Goal: Task Accomplishment & Management: Manage account settings

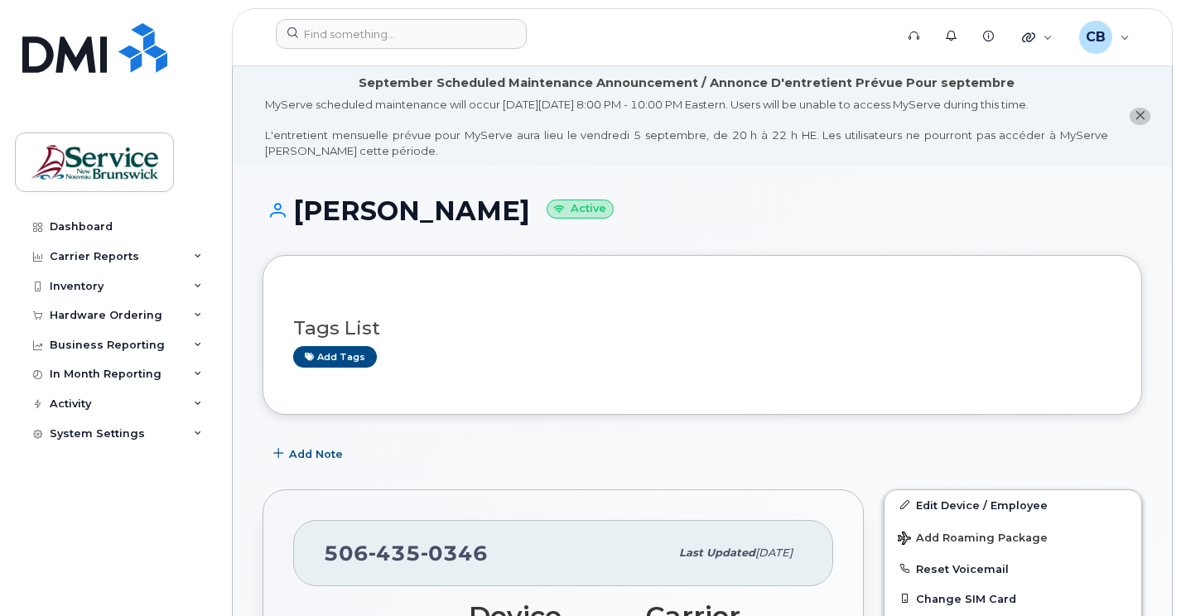
scroll to position [166, 0]
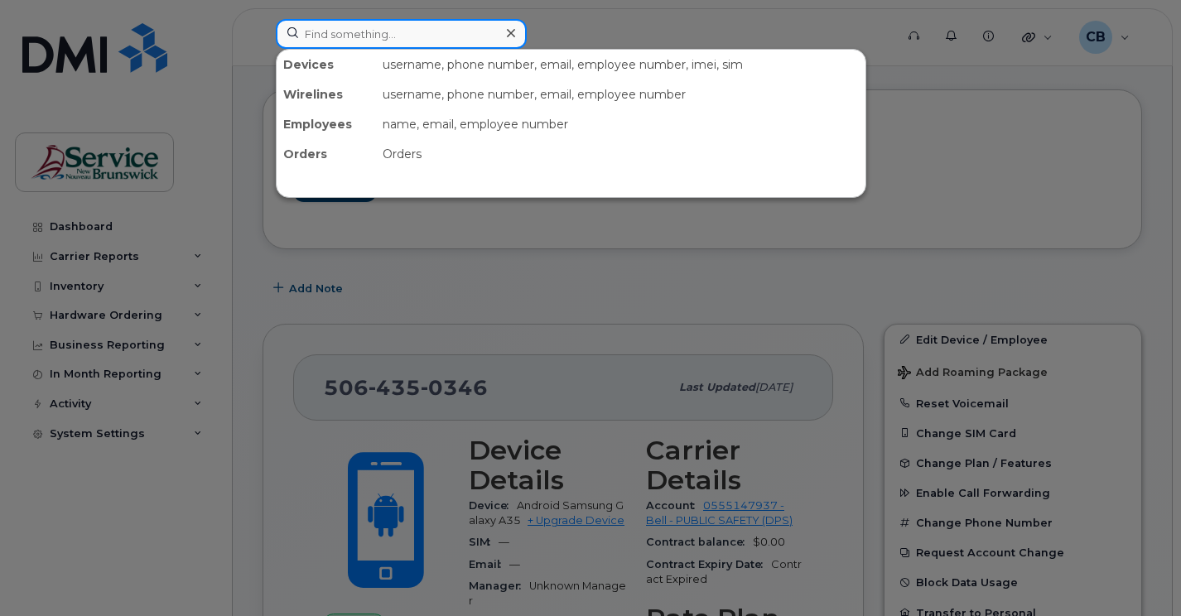
click at [326, 39] on input at bounding box center [401, 34] width 251 height 30
paste input "5068562949"
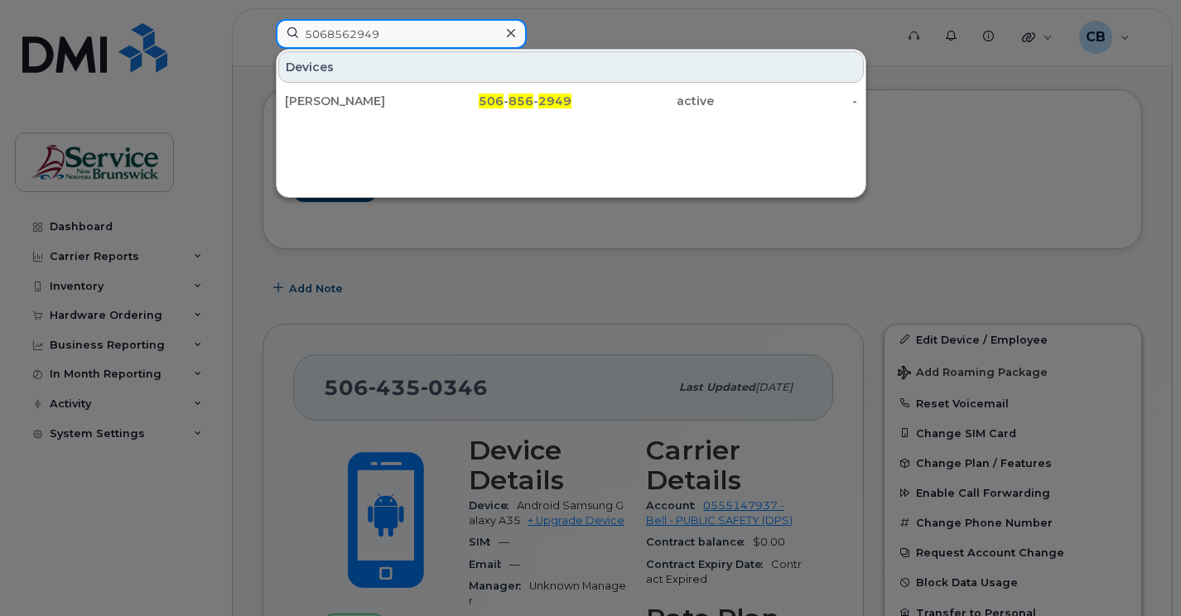
type input "5068562949"
click at [407, 279] on div at bounding box center [590, 308] width 1181 height 616
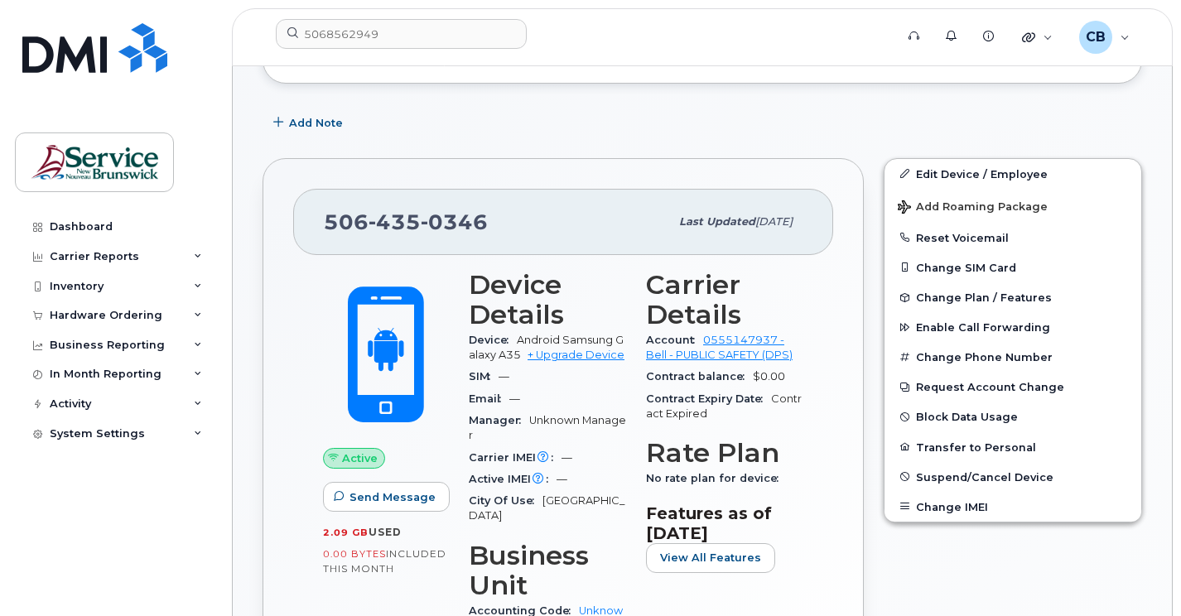
scroll to position [414, 0]
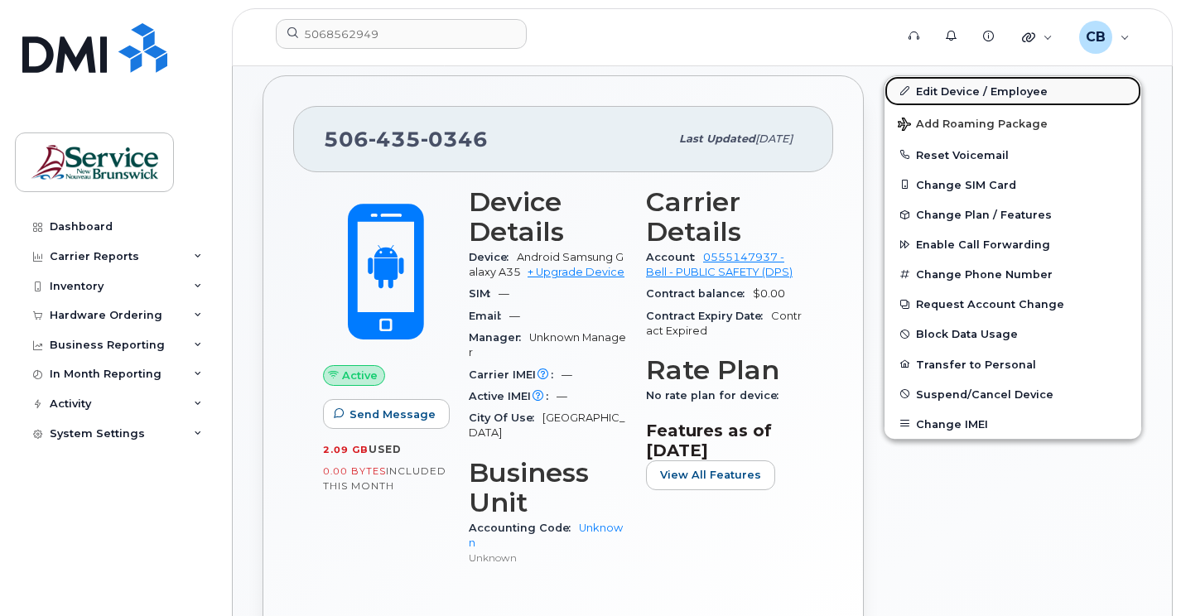
click at [998, 88] on link "Edit Device / Employee" at bounding box center [1012, 91] width 257 height 30
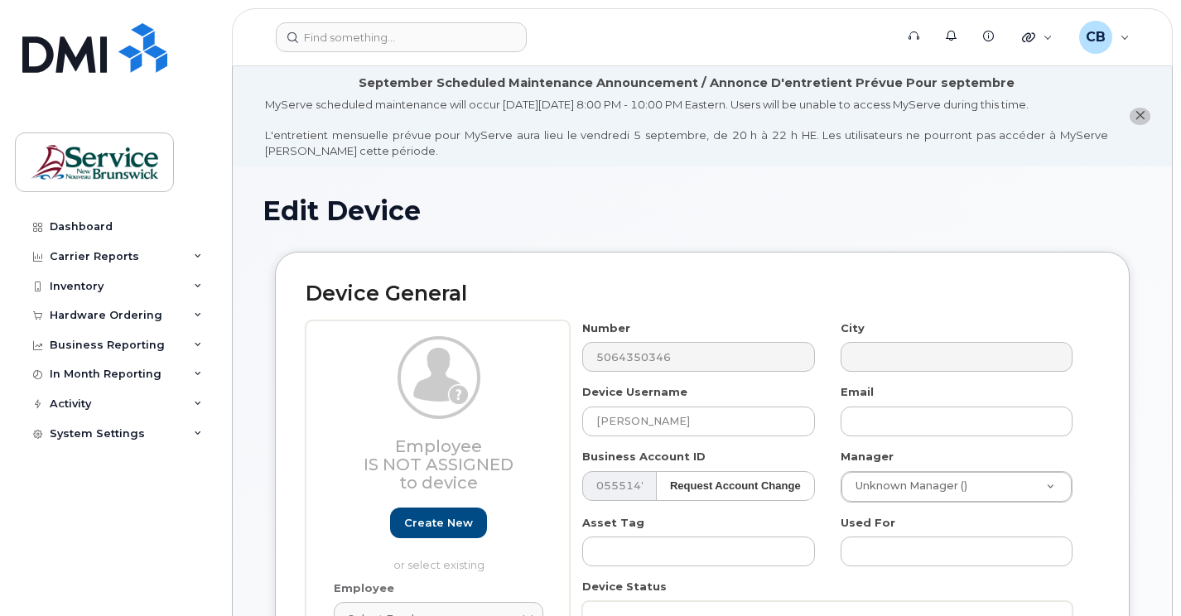
select select "34535605"
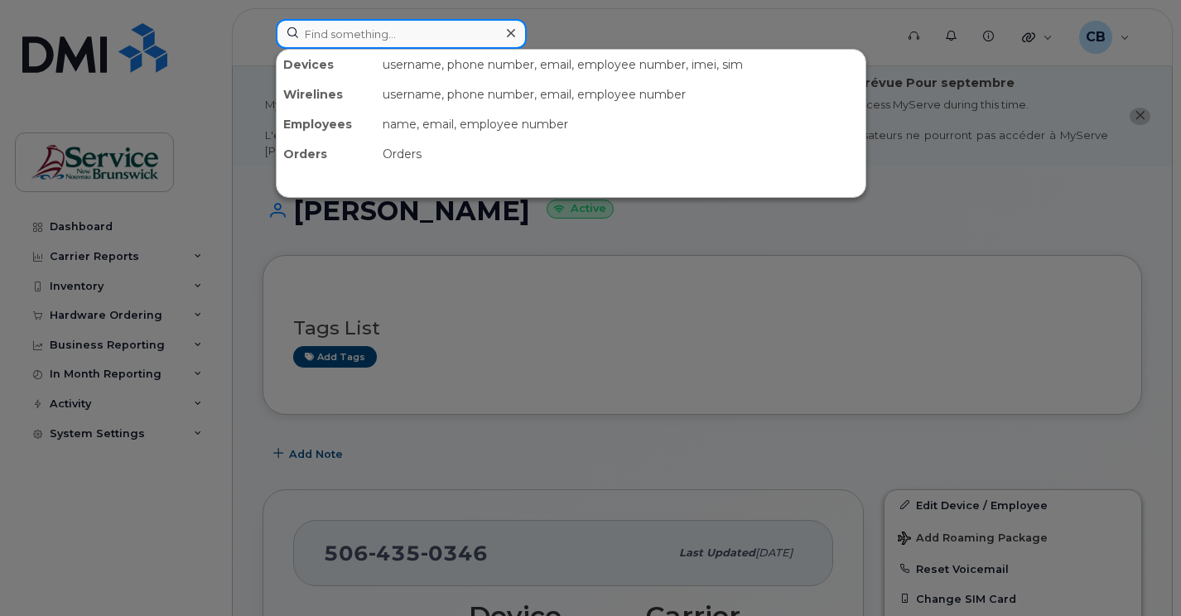
click at [341, 46] on input at bounding box center [401, 34] width 251 height 30
paste input "5068562949"
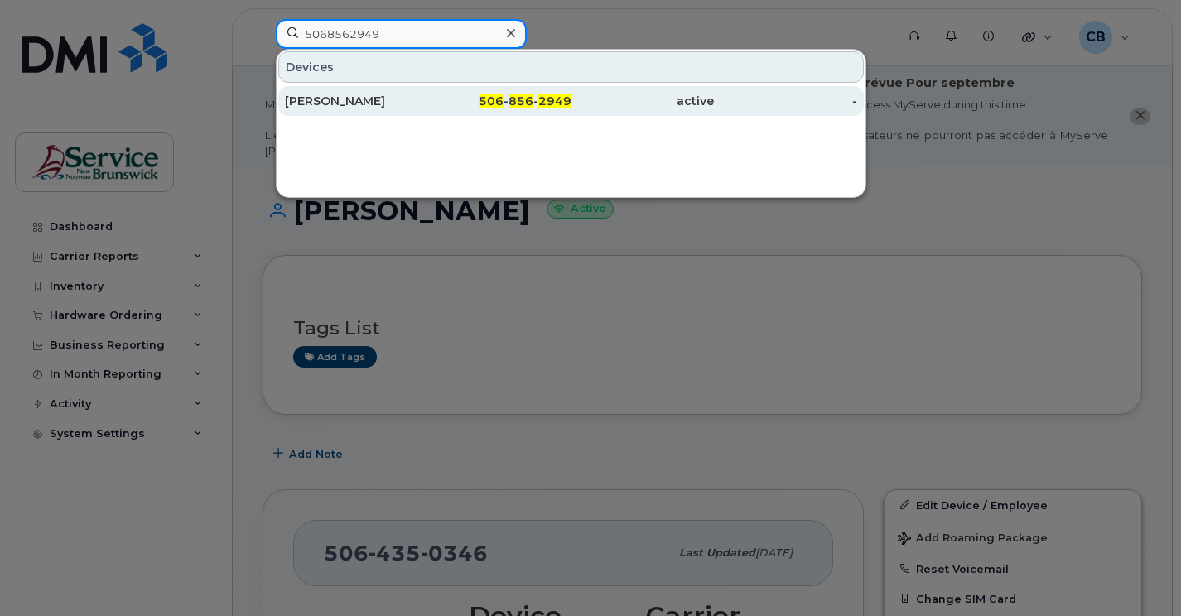
type input "5068562949"
click at [348, 104] on div "[PERSON_NAME]" at bounding box center [356, 101] width 143 height 17
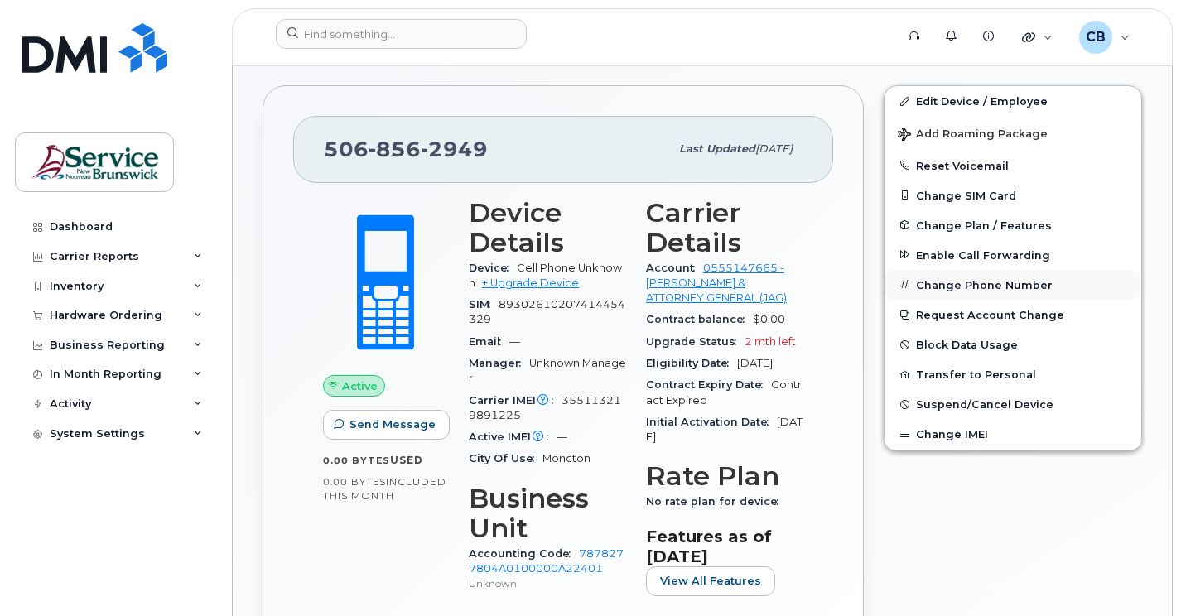
scroll to position [414, 0]
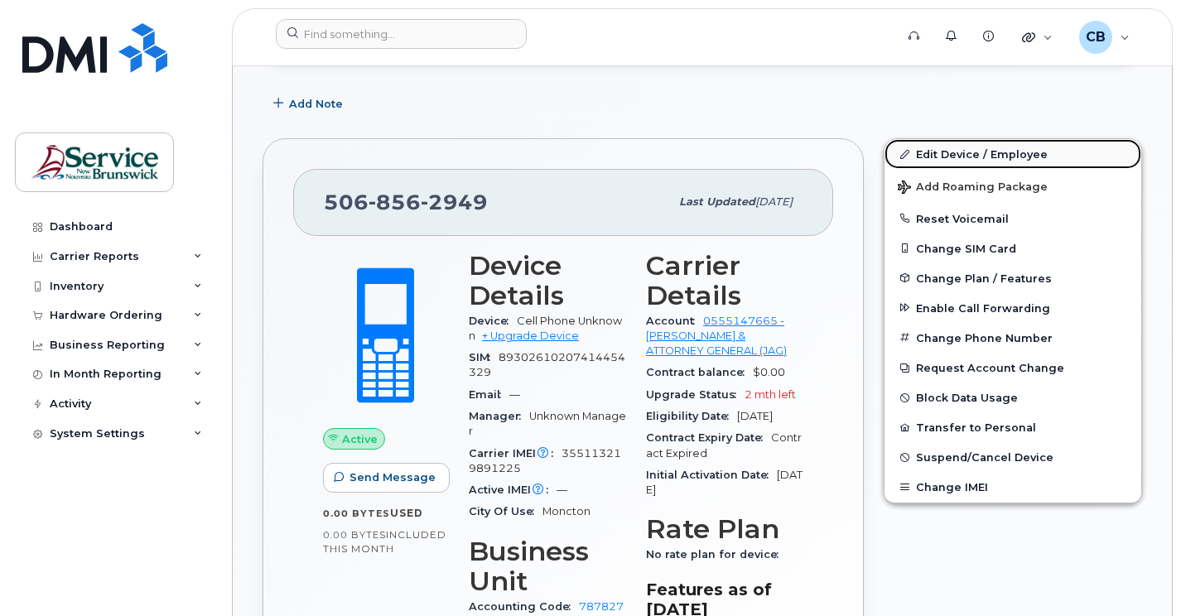
click at [966, 154] on link "Edit Device / Employee" at bounding box center [1012, 154] width 257 height 30
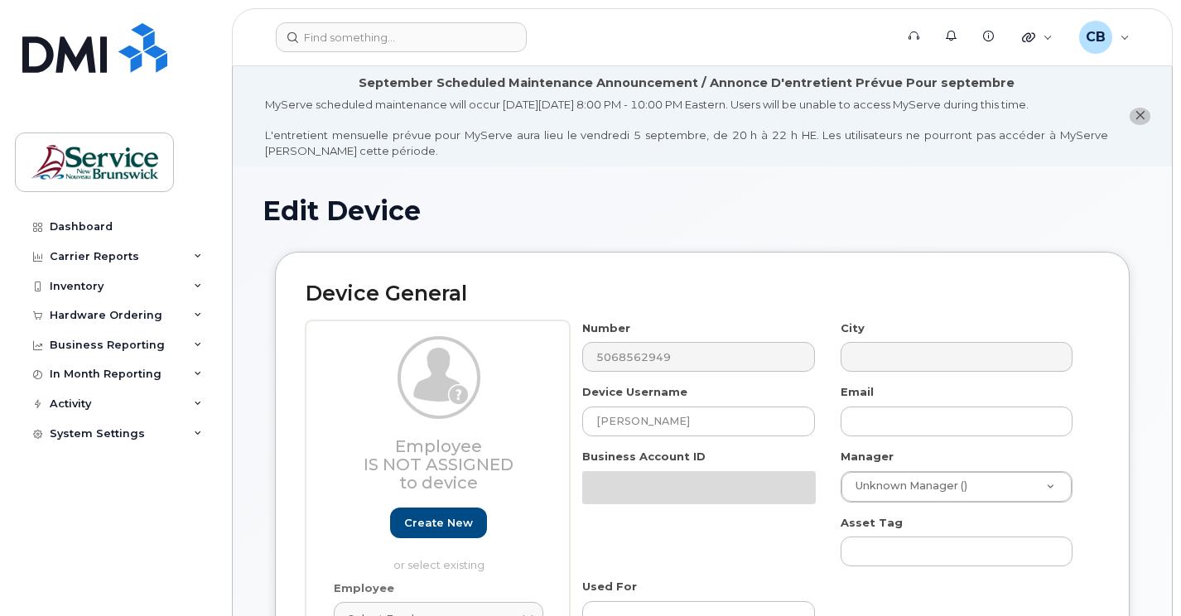
select select "35921073"
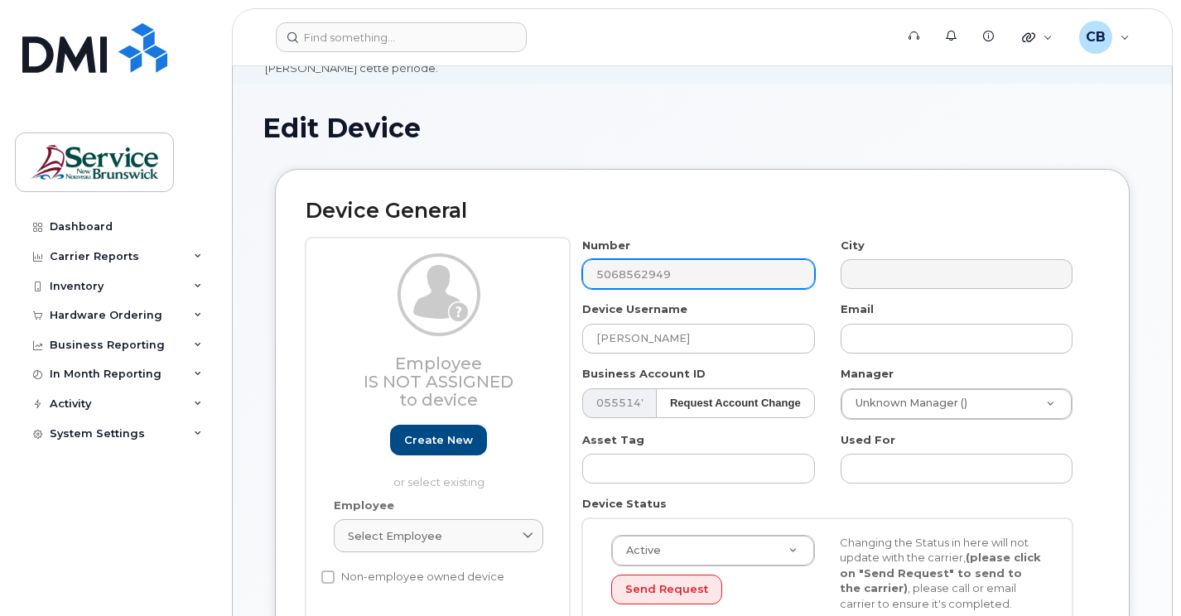
scroll to position [166, 0]
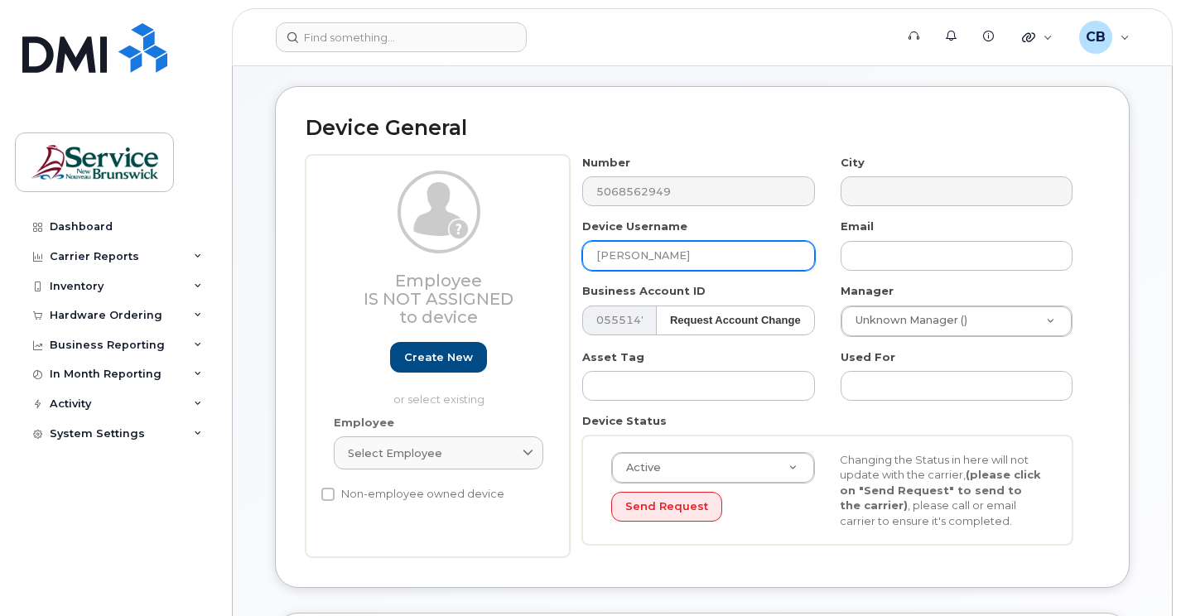
click at [680, 257] on input "[PERSON_NAME]" at bounding box center [698, 256] width 232 height 30
drag, startPoint x: 673, startPoint y: 253, endPoint x: 567, endPoint y: 262, distance: 106.3
click at [567, 262] on div "Employee Is not assigned to device Create new or select existing Employee Selec…" at bounding box center [701, 356] width 793 height 403
type input "[PERSON_NAME]"
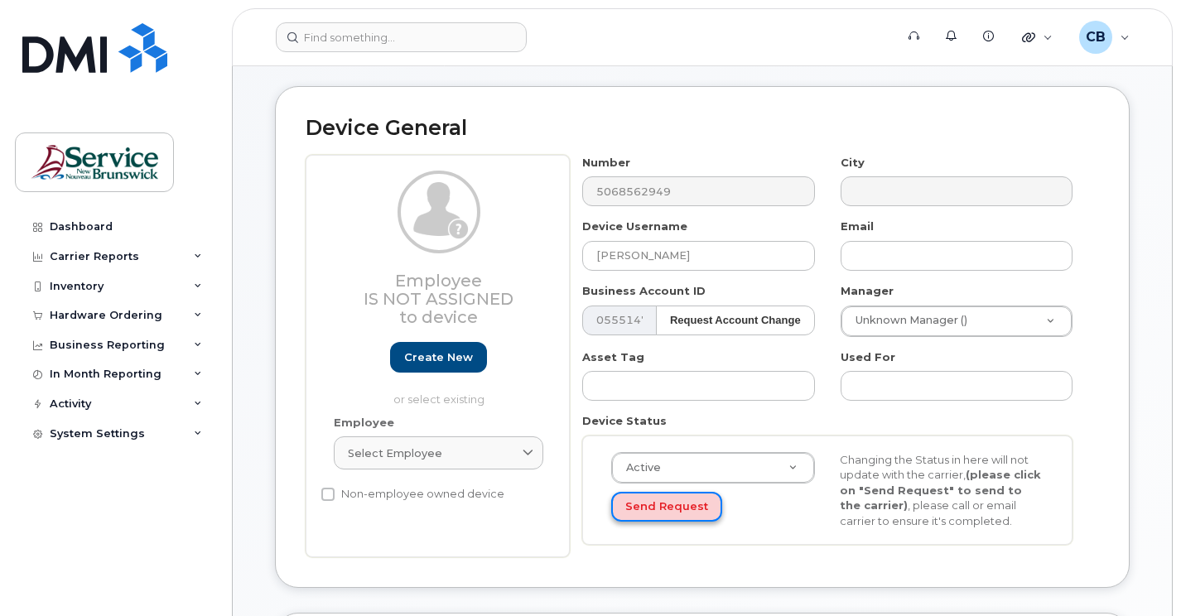
click at [644, 517] on button "Send Request" at bounding box center [666, 507] width 111 height 31
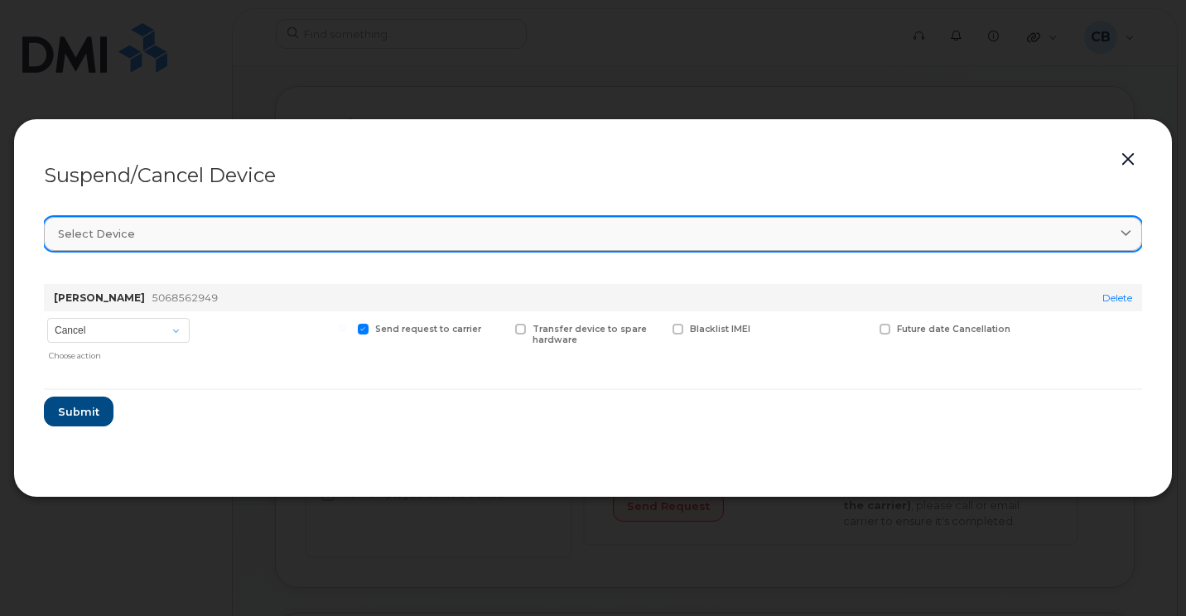
click at [1128, 235] on icon at bounding box center [1125, 233] width 11 height 11
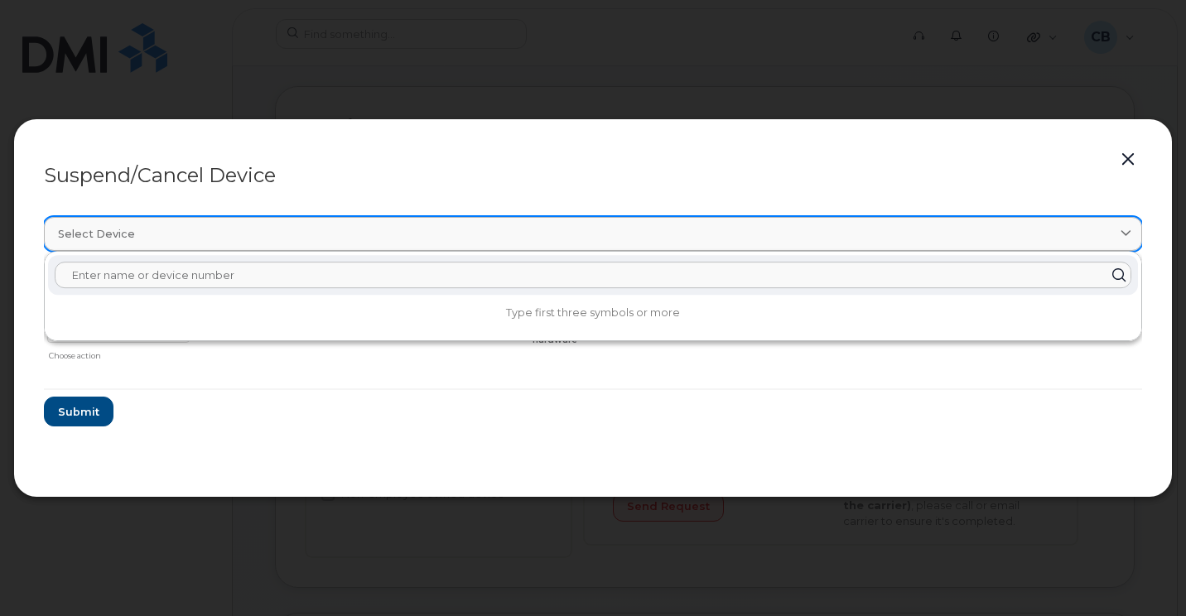
paste input "5068562949"
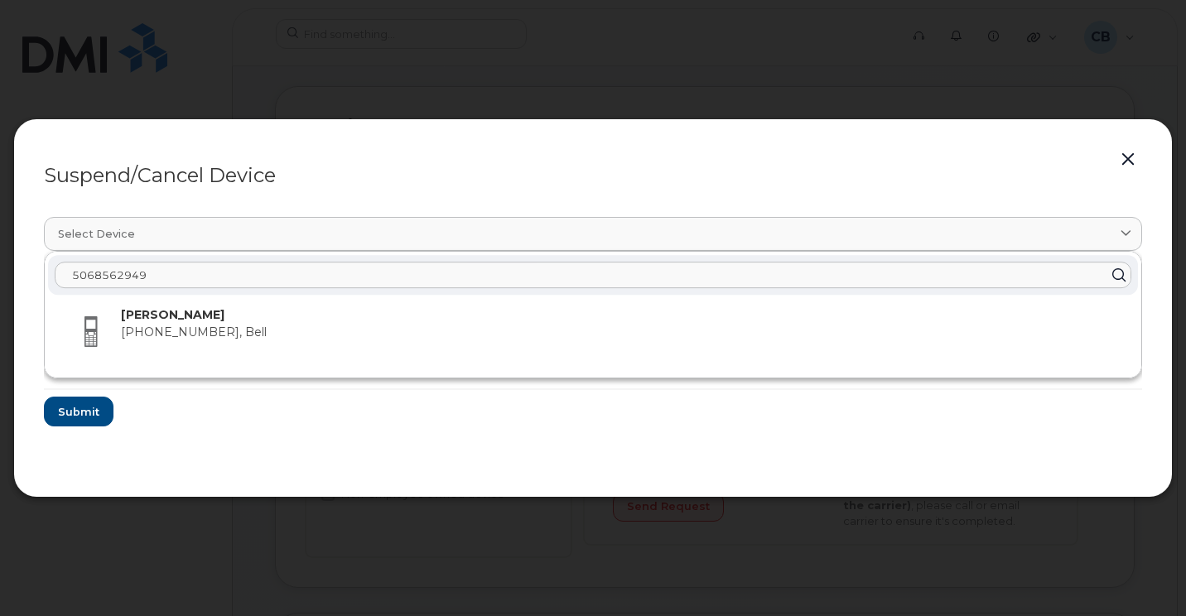
type input "5068562949"
click at [959, 424] on form "Sonia Doiron 5068562949 Delete Cancel Suspend - Extend Suspension Suspend - Red…" at bounding box center [593, 349] width 1098 height 156
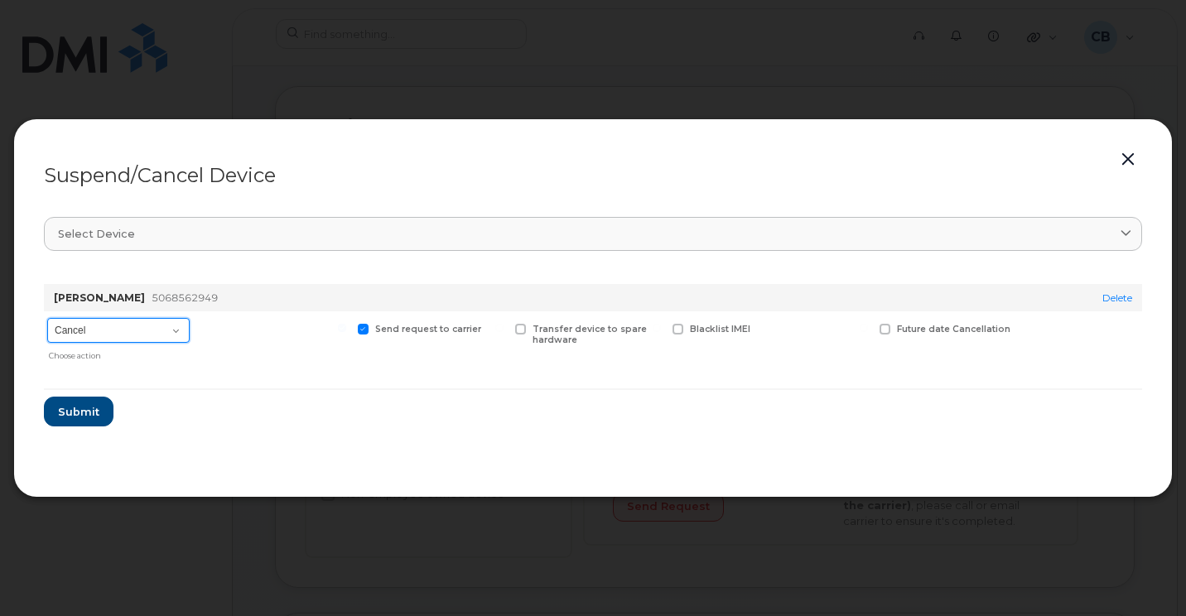
click at [173, 331] on select "Cancel Suspend - Extend Suspension Suspend - Reduced Rate Suspend - Full Rate S…" at bounding box center [118, 330] width 142 height 25
click at [243, 256] on section "Select device 5068562949 Sonia Doiron 506-856-2949, Bell Sonia Doiron 506856294…" at bounding box center [593, 334] width 1098 height 265
click at [174, 330] on select "Cancel Suspend - Extend Suspension Suspend - Reduced Rate Suspend - Full Rate S…" at bounding box center [118, 330] width 142 height 25
click at [1130, 157] on button "button" at bounding box center [1127, 159] width 25 height 23
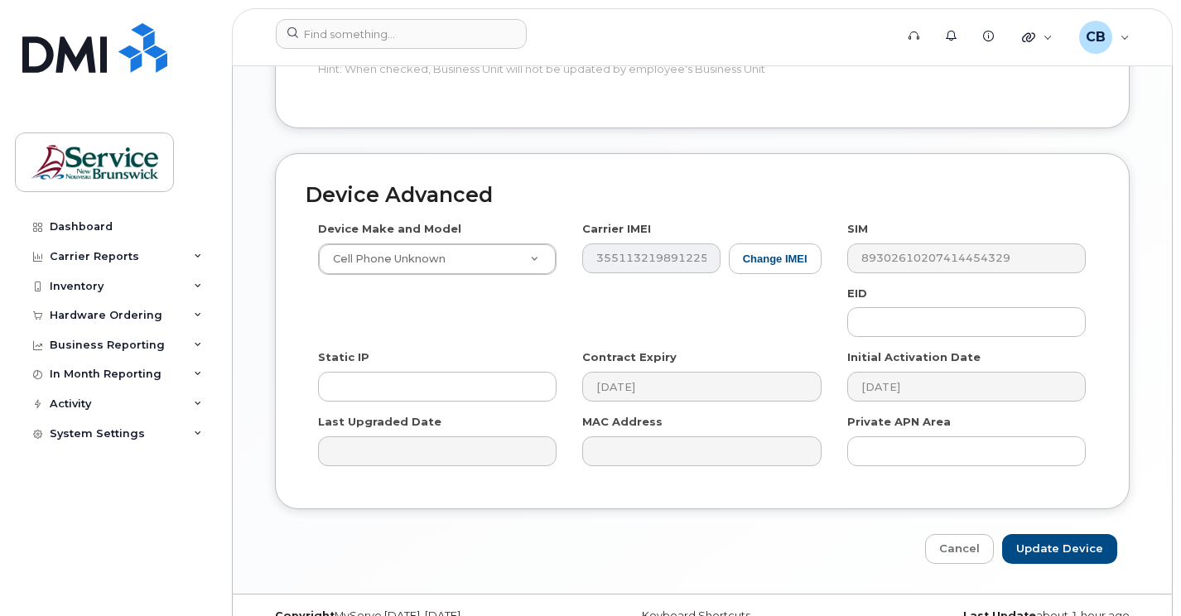
scroll to position [941, 0]
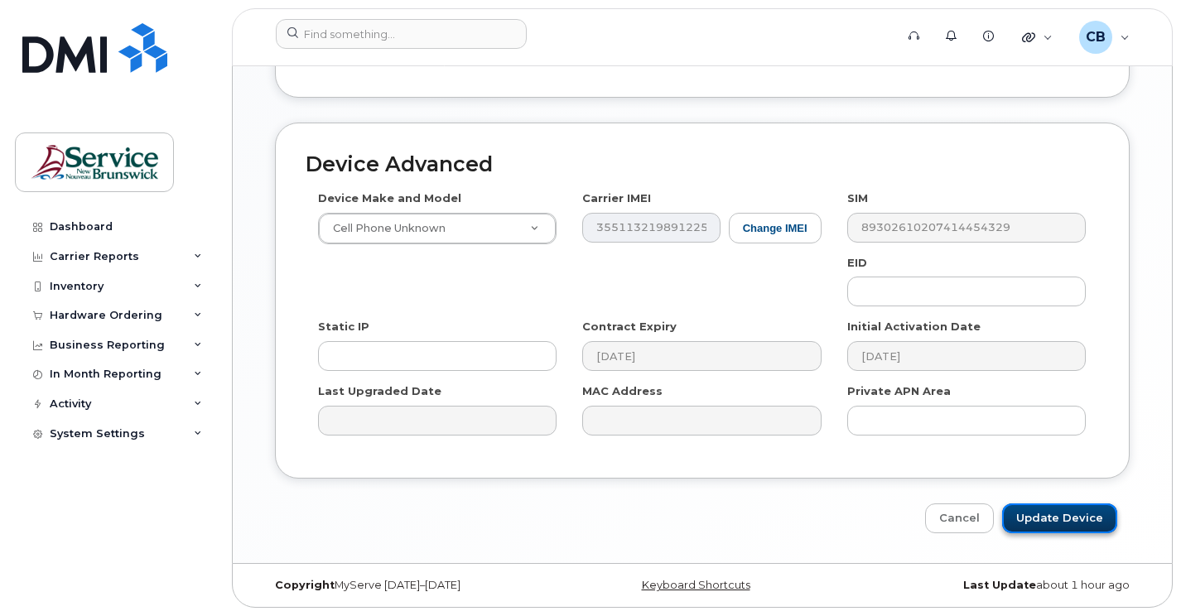
click at [1072, 524] on input "Update Device" at bounding box center [1059, 518] width 115 height 31
type input "Saving..."
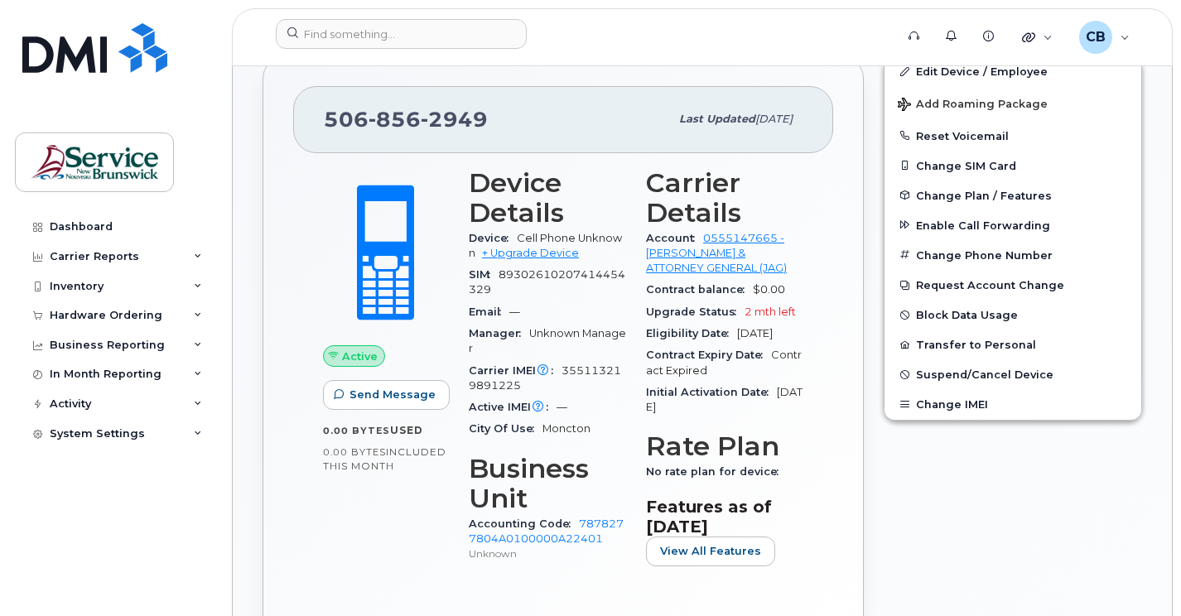
scroll to position [414, 0]
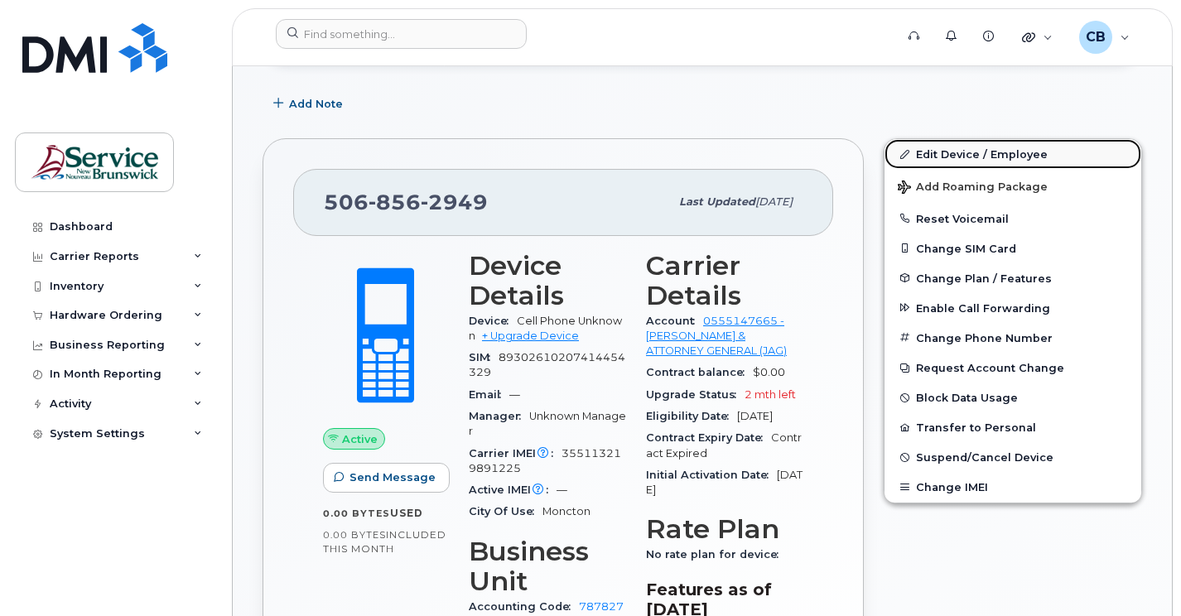
click at [1027, 159] on link "Edit Device / Employee" at bounding box center [1012, 154] width 257 height 30
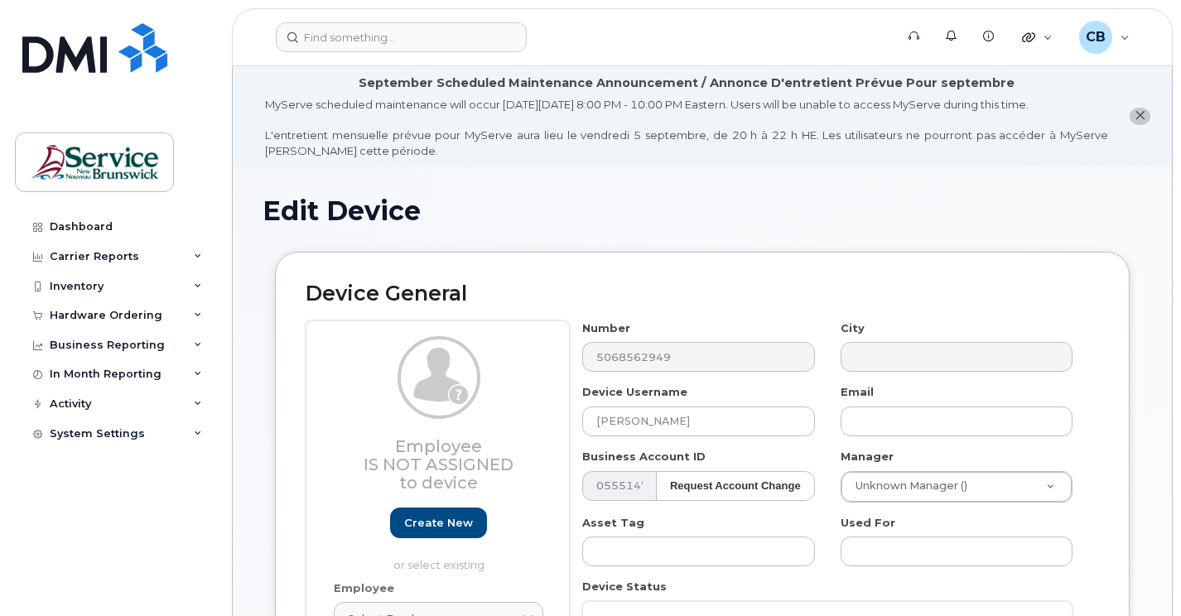
select select "35921073"
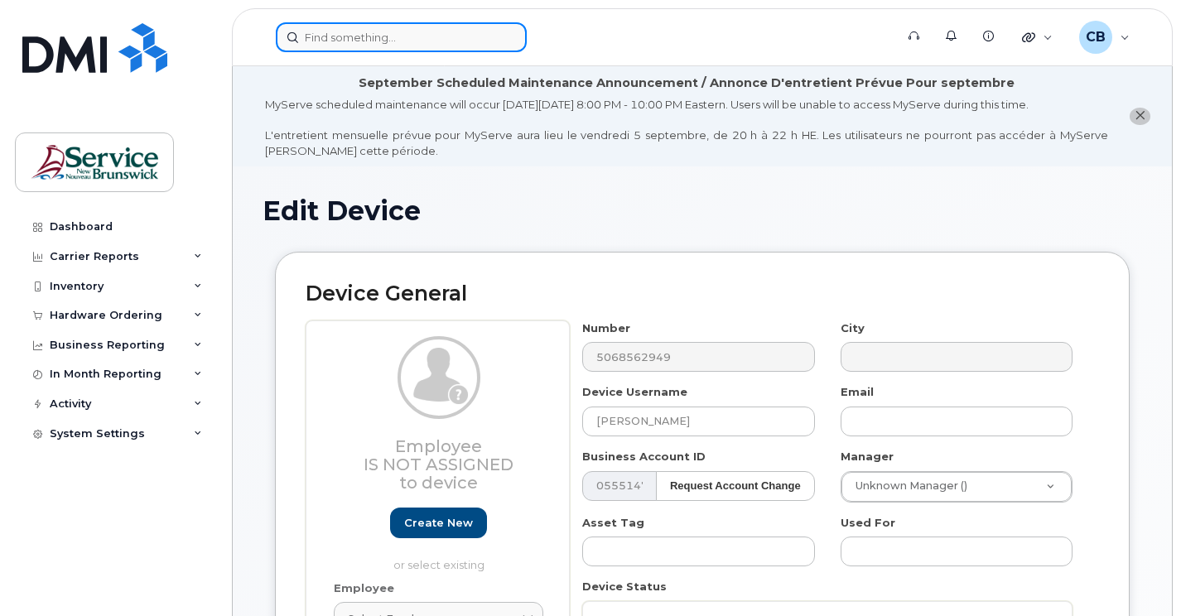
click at [338, 23] on input at bounding box center [401, 37] width 251 height 30
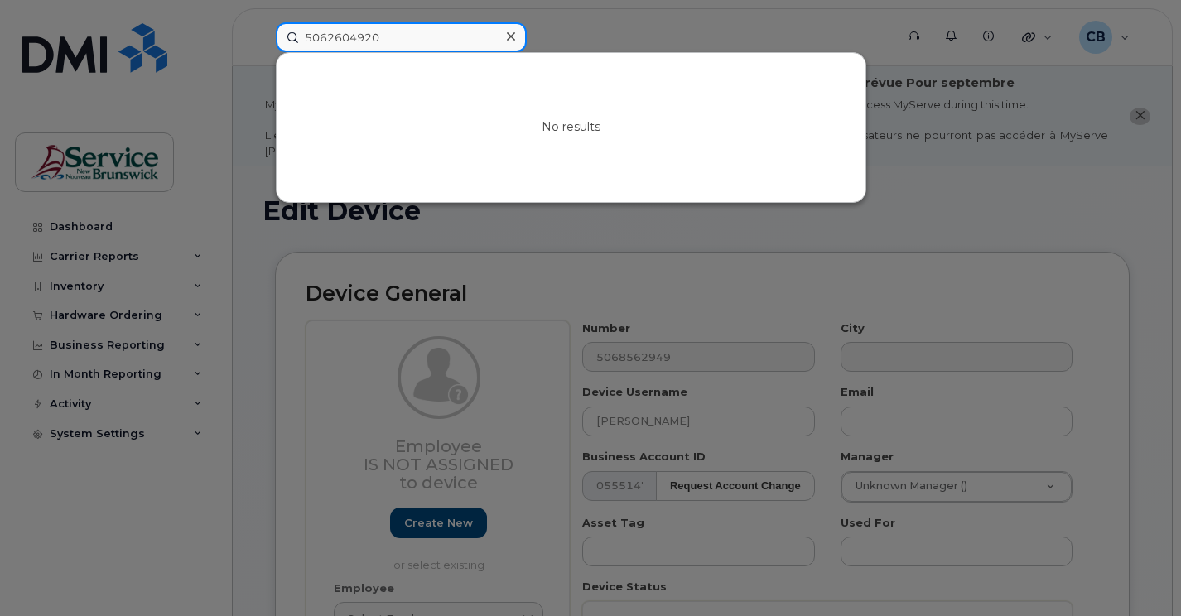
drag, startPoint x: 428, startPoint y: 44, endPoint x: 307, endPoint y: 58, distance: 121.7
click at [307, 52] on div "5062604920 No results" at bounding box center [580, 37] width 608 height 30
click at [401, 26] on input "5062604920" at bounding box center [401, 37] width 251 height 30
drag, startPoint x: 393, startPoint y: 36, endPoint x: 291, endPoint y: 51, distance: 103.7
click at [291, 51] on input "5062604920" at bounding box center [401, 37] width 251 height 30
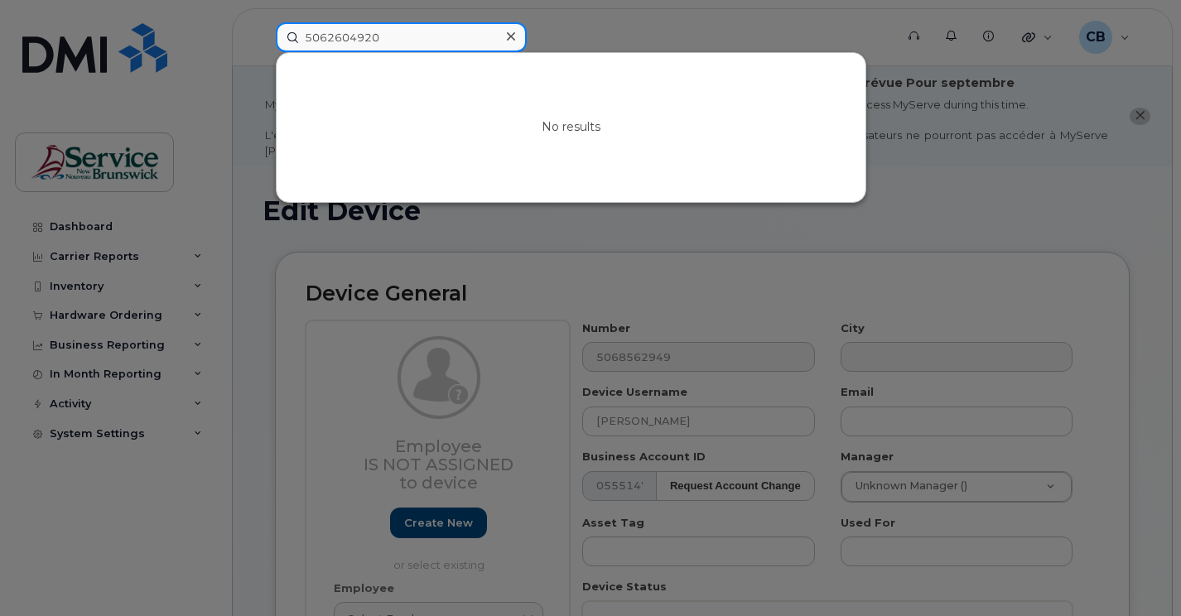
paste input "8562949"
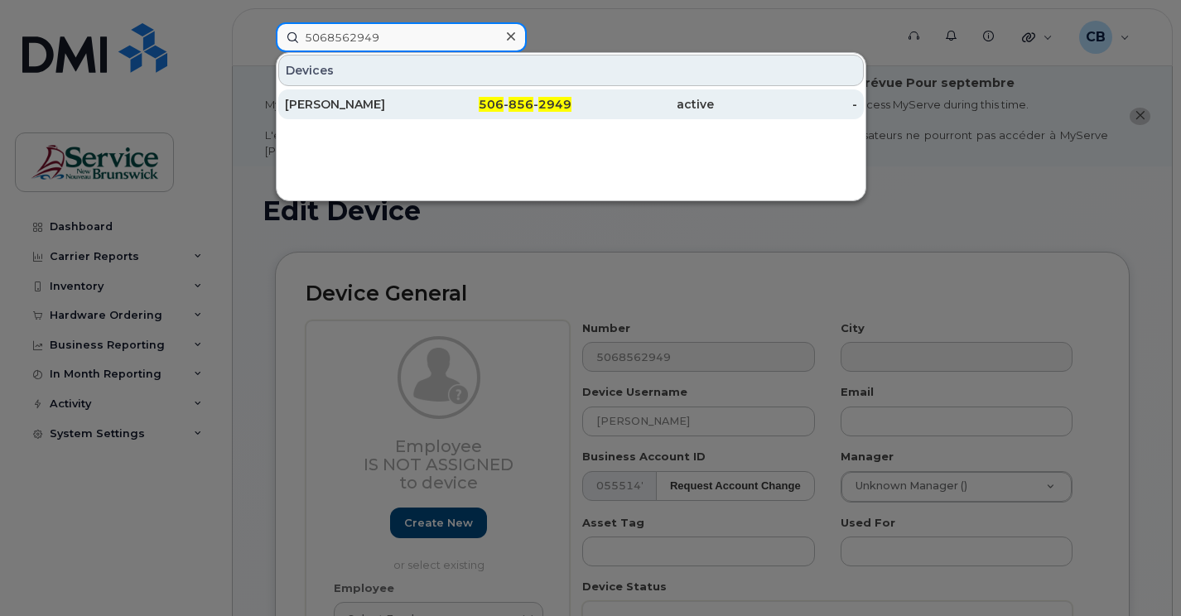
type input "5068562949"
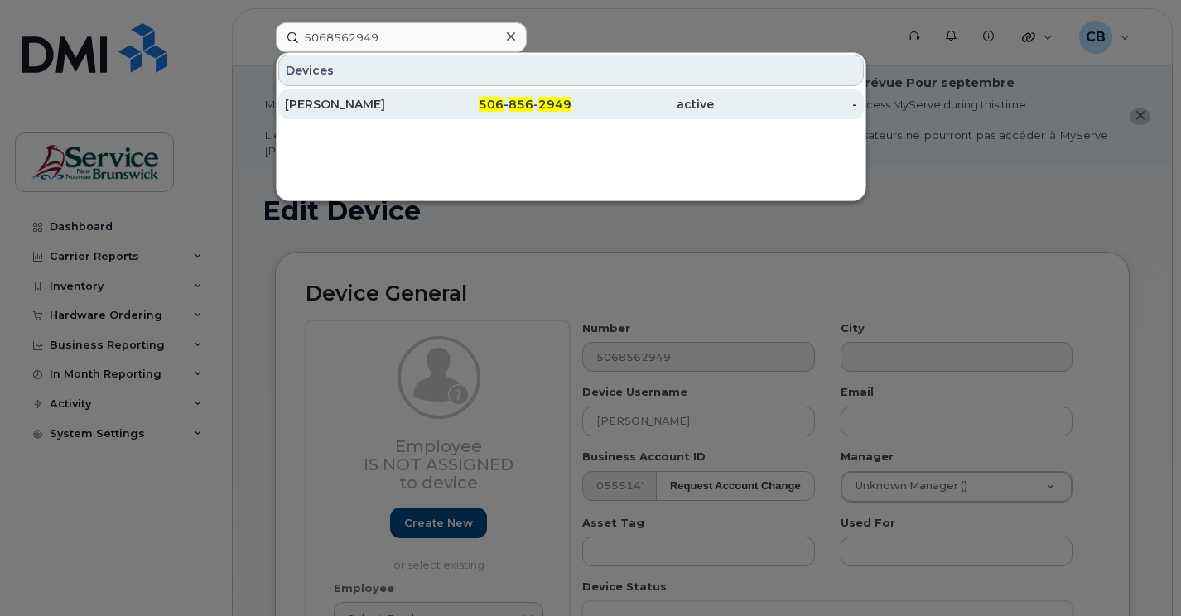
click at [351, 102] on div "[PERSON_NAME]" at bounding box center [356, 104] width 143 height 17
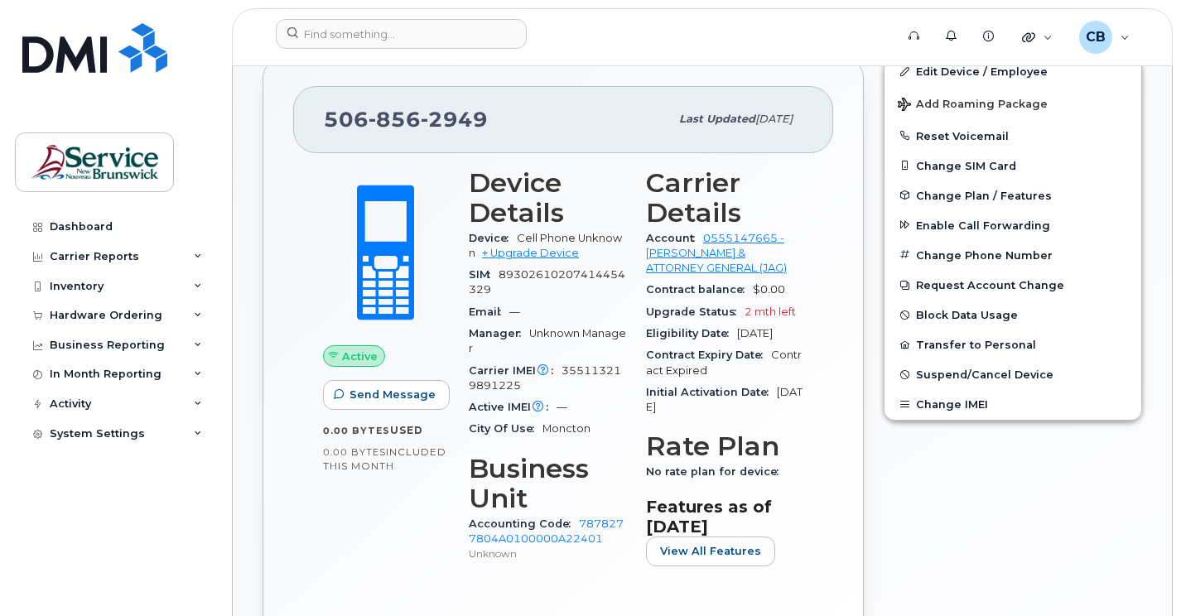
scroll to position [414, 0]
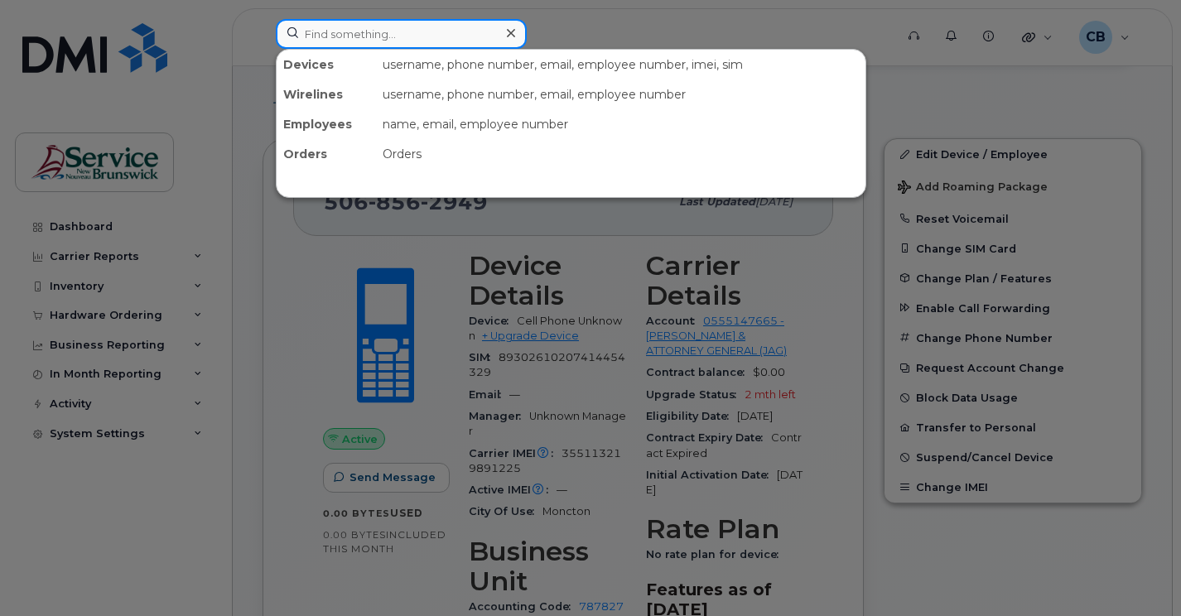
click at [308, 40] on input at bounding box center [401, 34] width 251 height 30
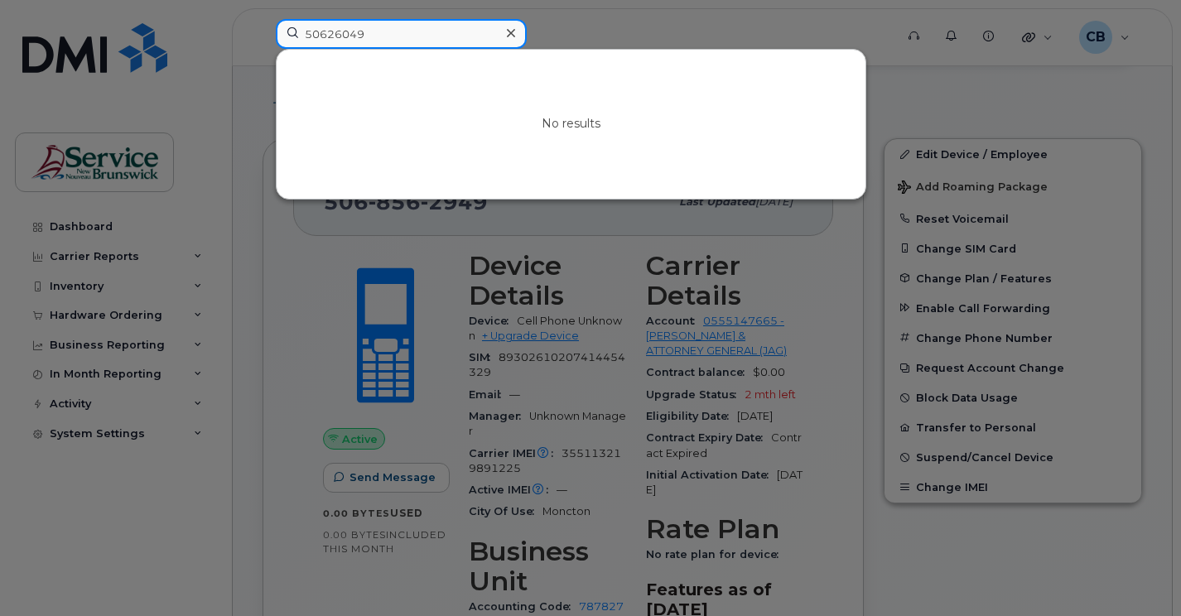
type input "50626049"
click at [508, 29] on icon at bounding box center [511, 32] width 8 height 13
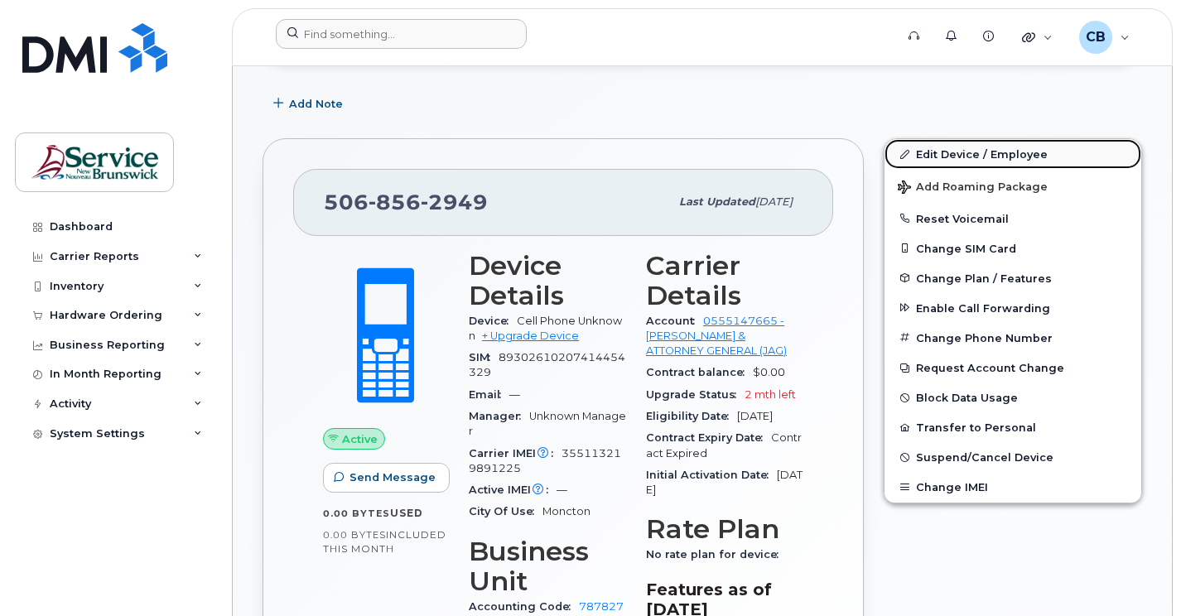
click at [956, 159] on link "Edit Device / Employee" at bounding box center [1012, 154] width 257 height 30
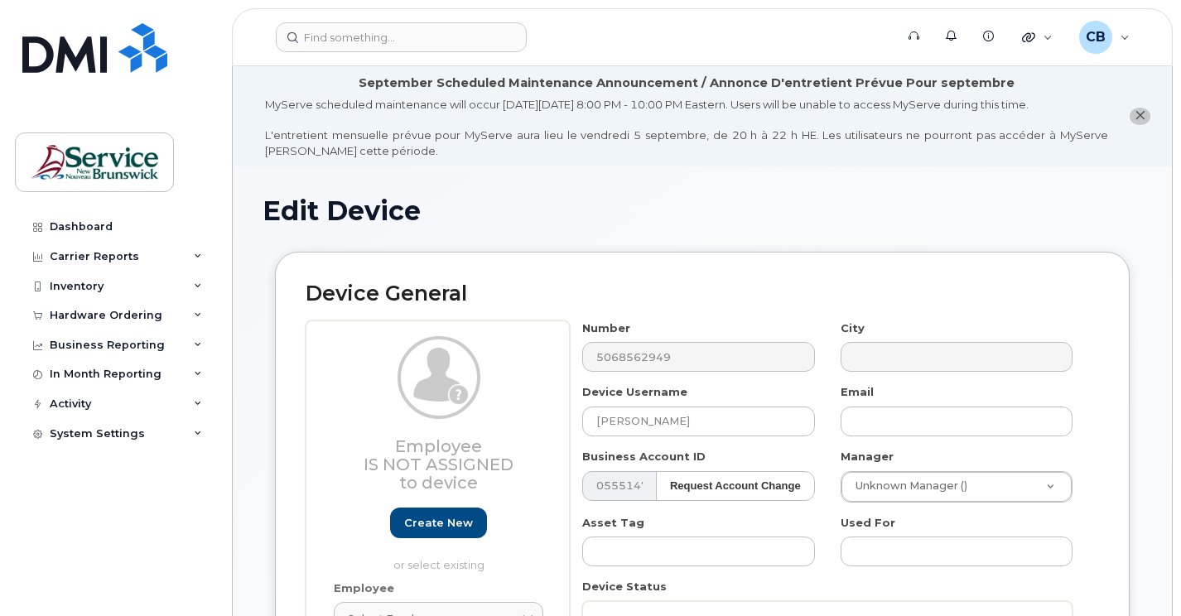
select select "35921073"
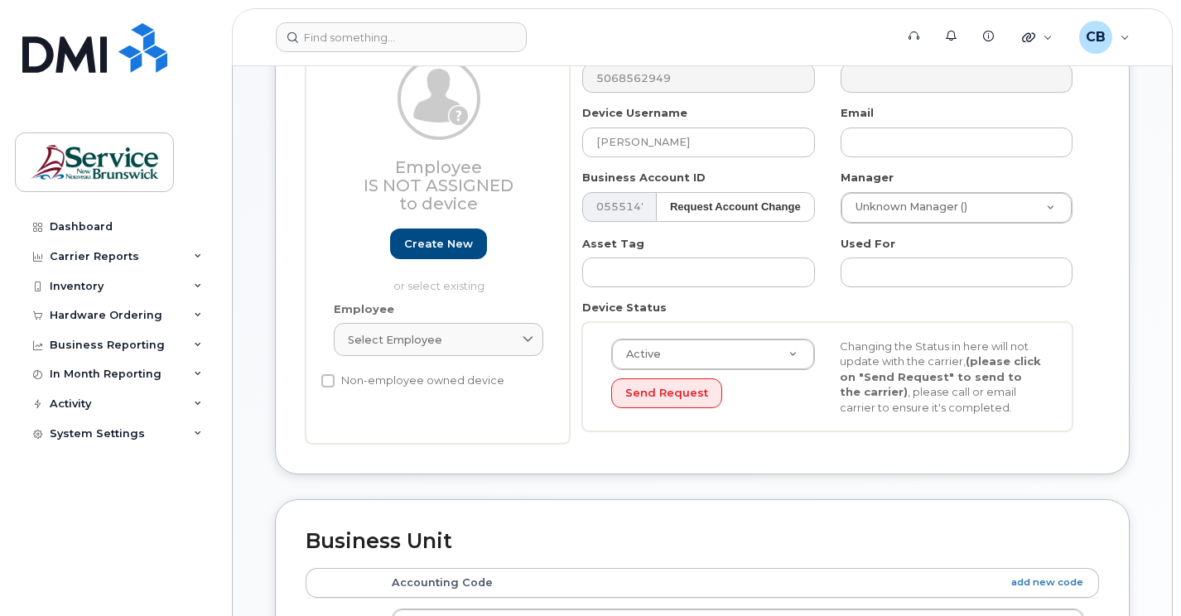
scroll to position [196, 0]
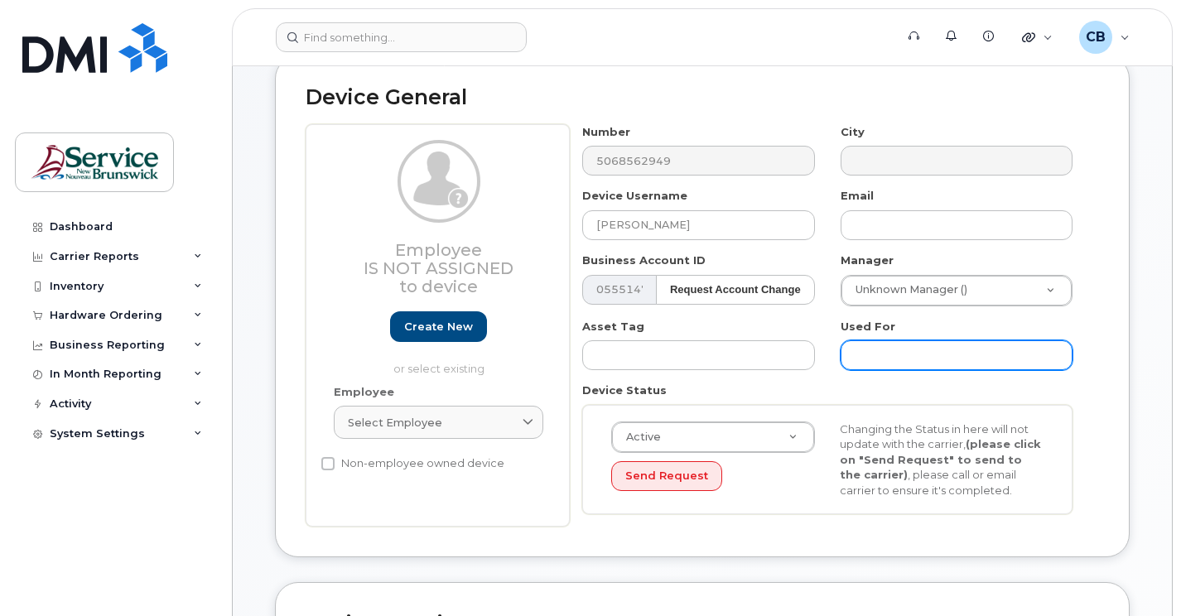
click at [860, 360] on input "text" at bounding box center [956, 355] width 232 height 30
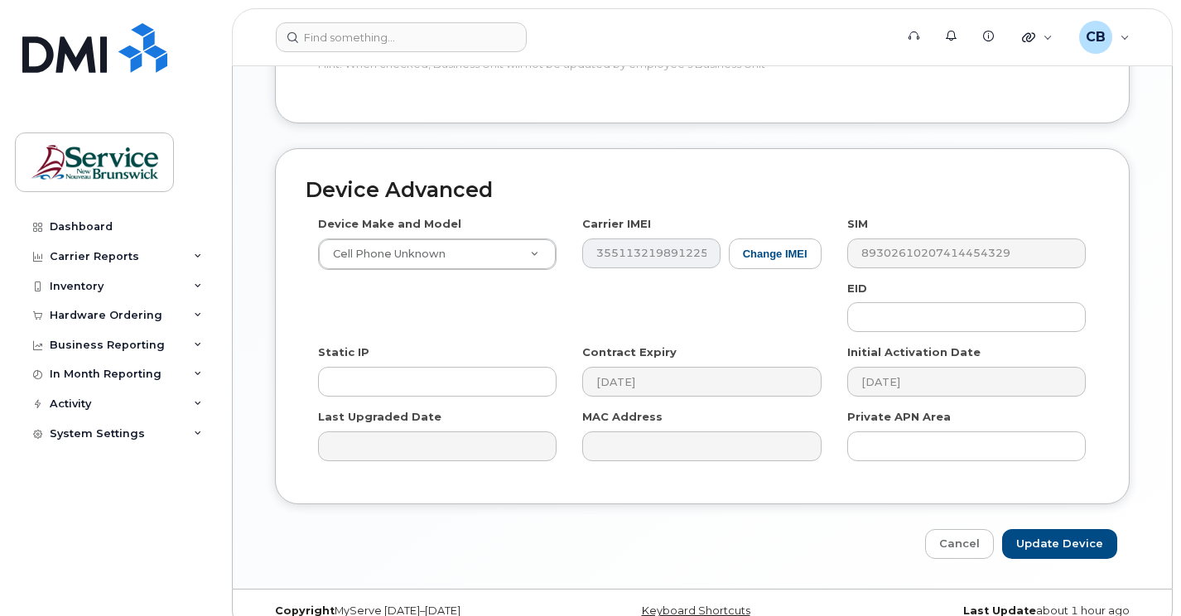
scroll to position [941, 0]
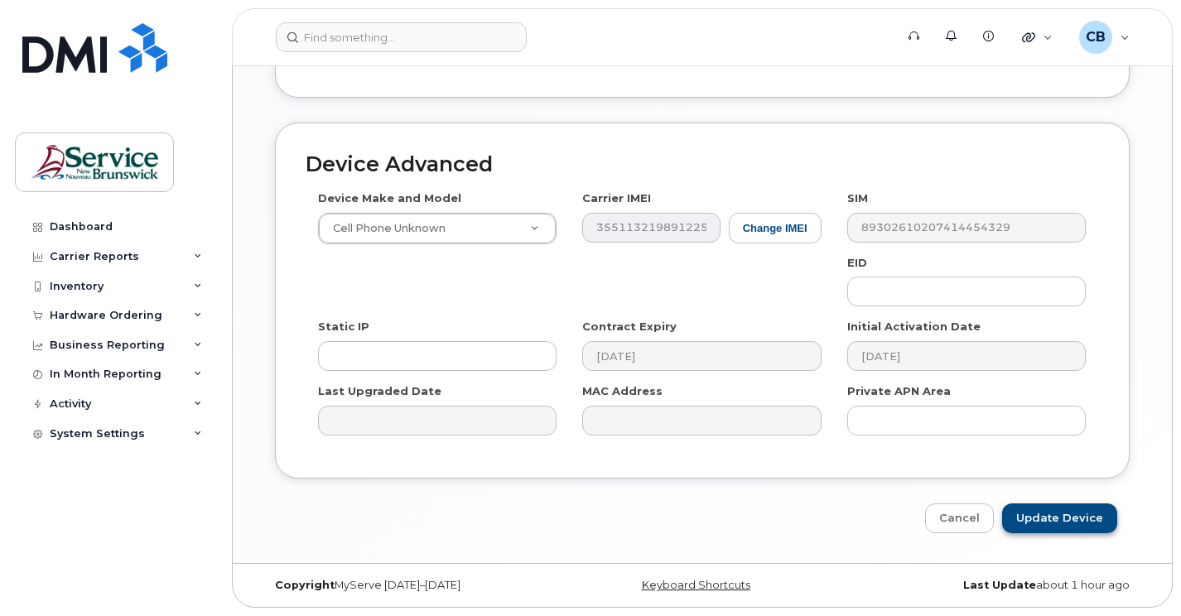
type input "OAG-Family Crown Services"
click at [1075, 528] on input "Update Device" at bounding box center [1059, 518] width 115 height 31
type input "Saving..."
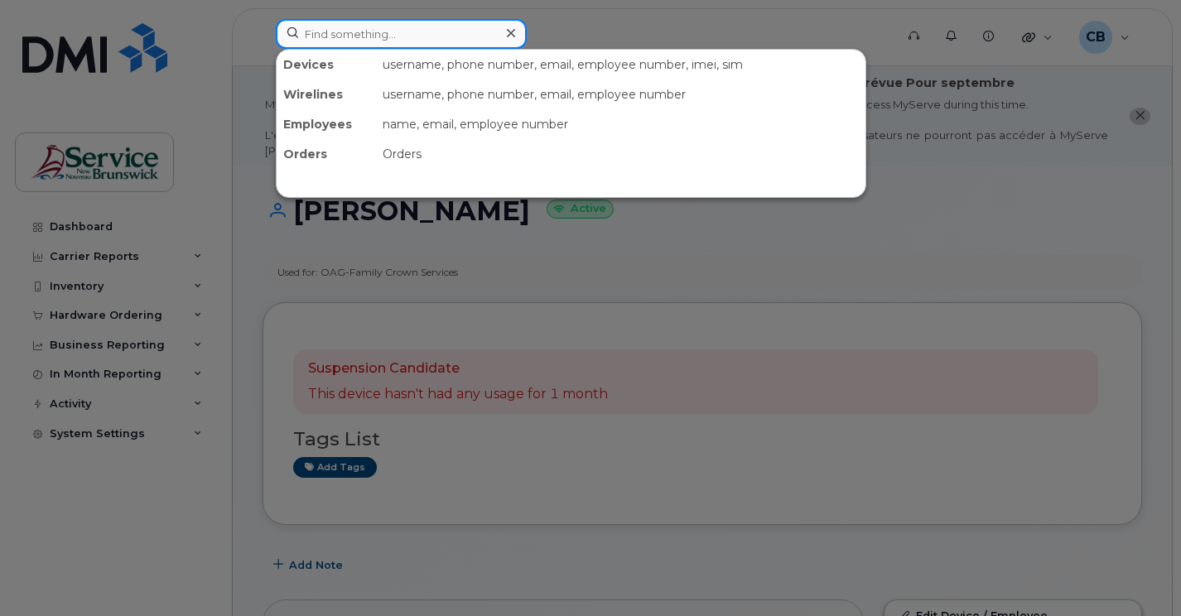
click at [338, 36] on input at bounding box center [401, 34] width 251 height 30
paste input "5068562949"
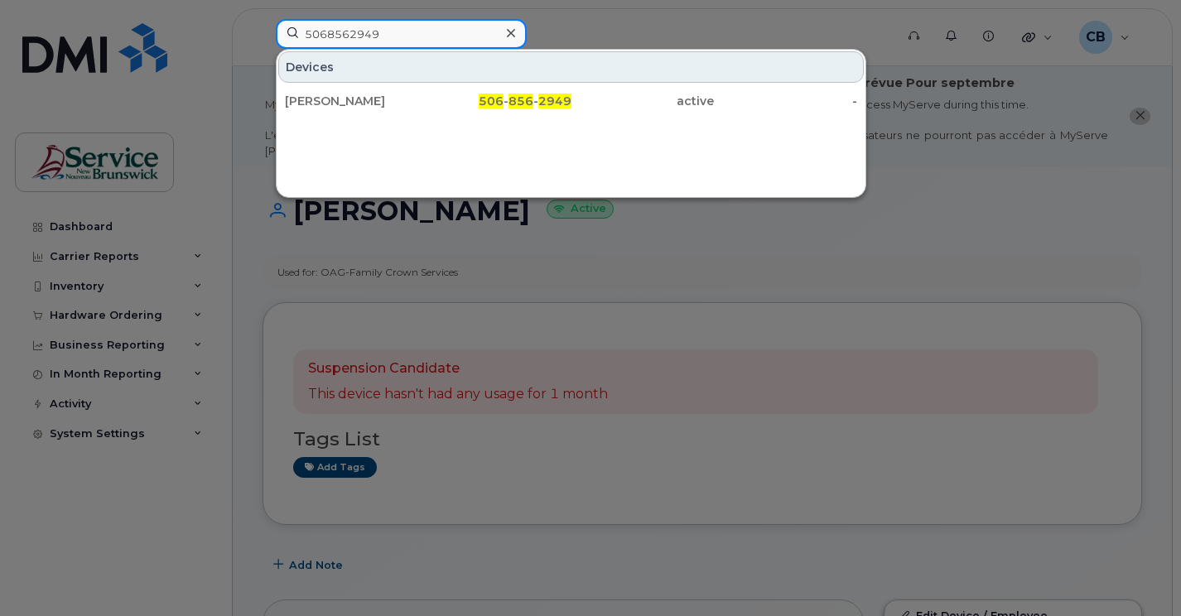
drag, startPoint x: 394, startPoint y: 36, endPoint x: 286, endPoint y: 35, distance: 108.5
click at [286, 35] on input "5068562949" at bounding box center [401, 34] width 251 height 30
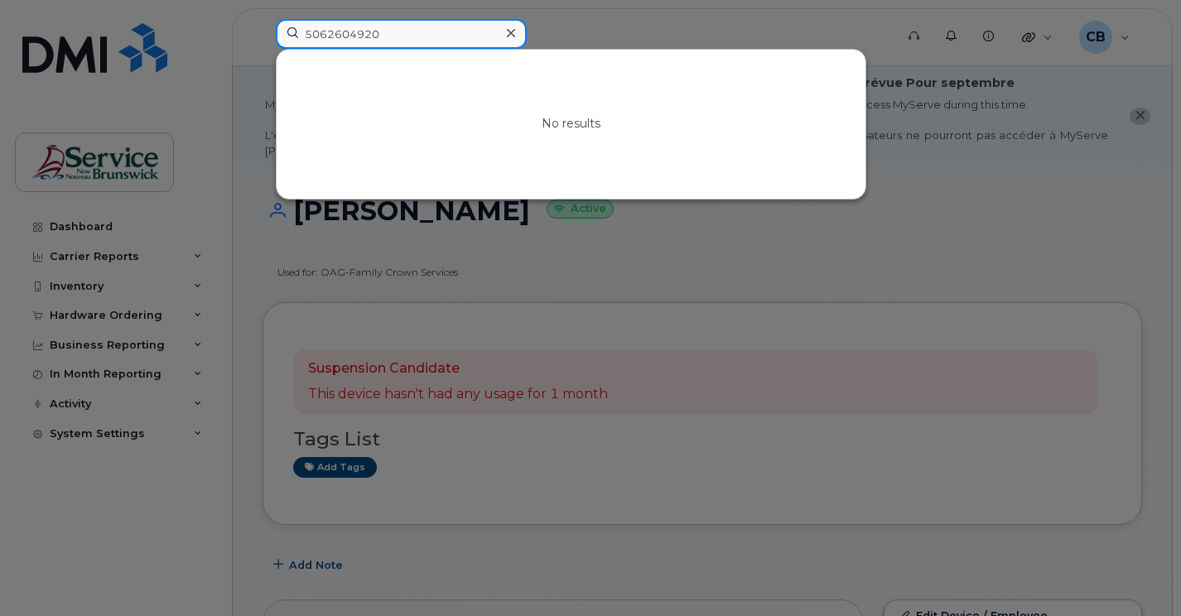
type input "5062604920"
click at [511, 35] on icon at bounding box center [511, 32] width 8 height 13
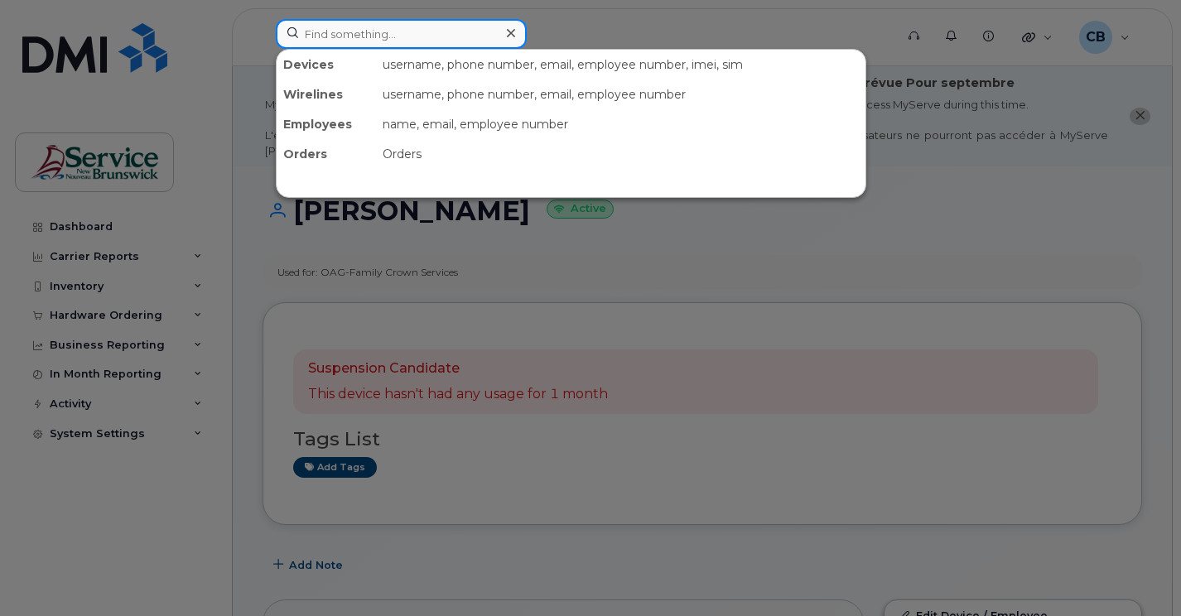
click at [344, 37] on input at bounding box center [401, 34] width 251 height 30
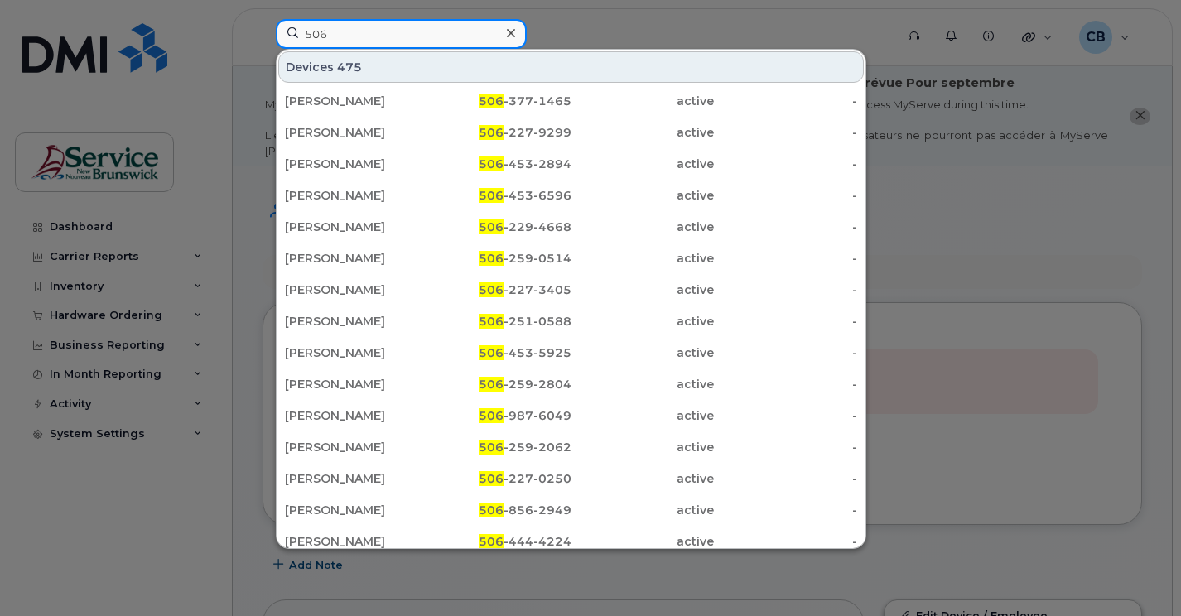
drag, startPoint x: 350, startPoint y: 30, endPoint x: 284, endPoint y: 31, distance: 66.3
click at [284, 31] on input "506" at bounding box center [401, 34] width 251 height 30
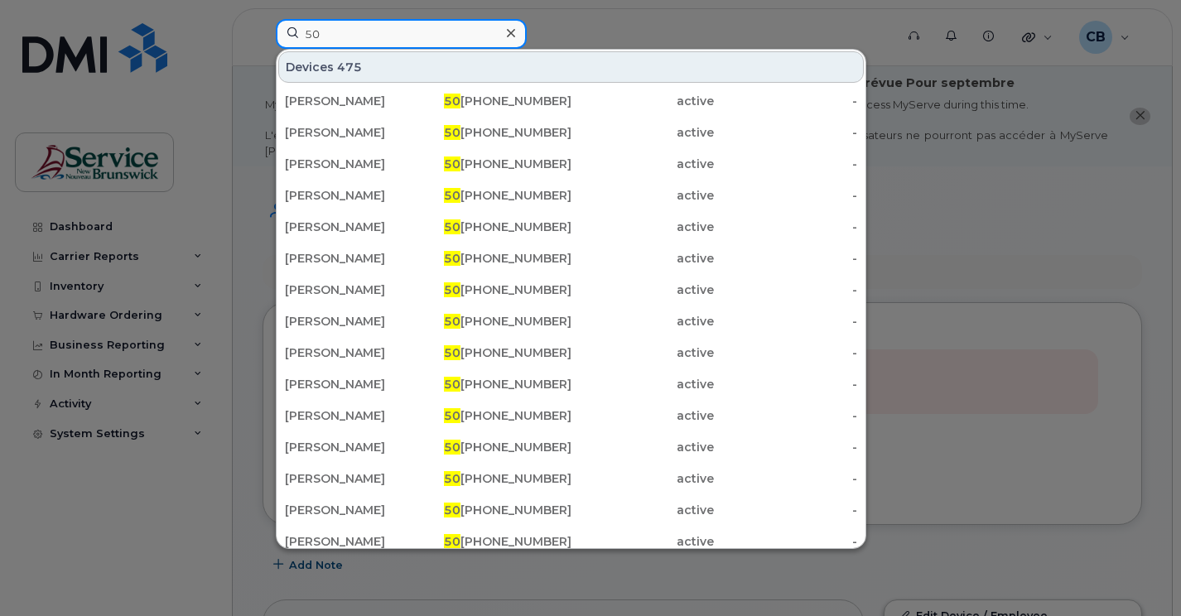
type input "506"
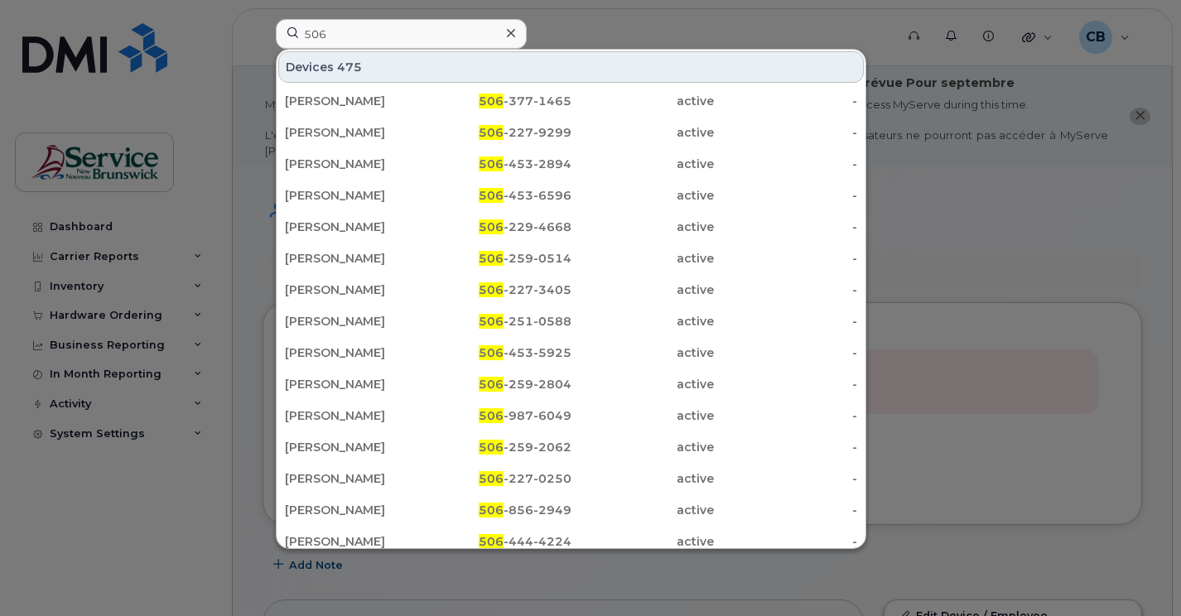
click at [514, 33] on icon at bounding box center [511, 32] width 8 height 13
